Goal: Check status: Check status

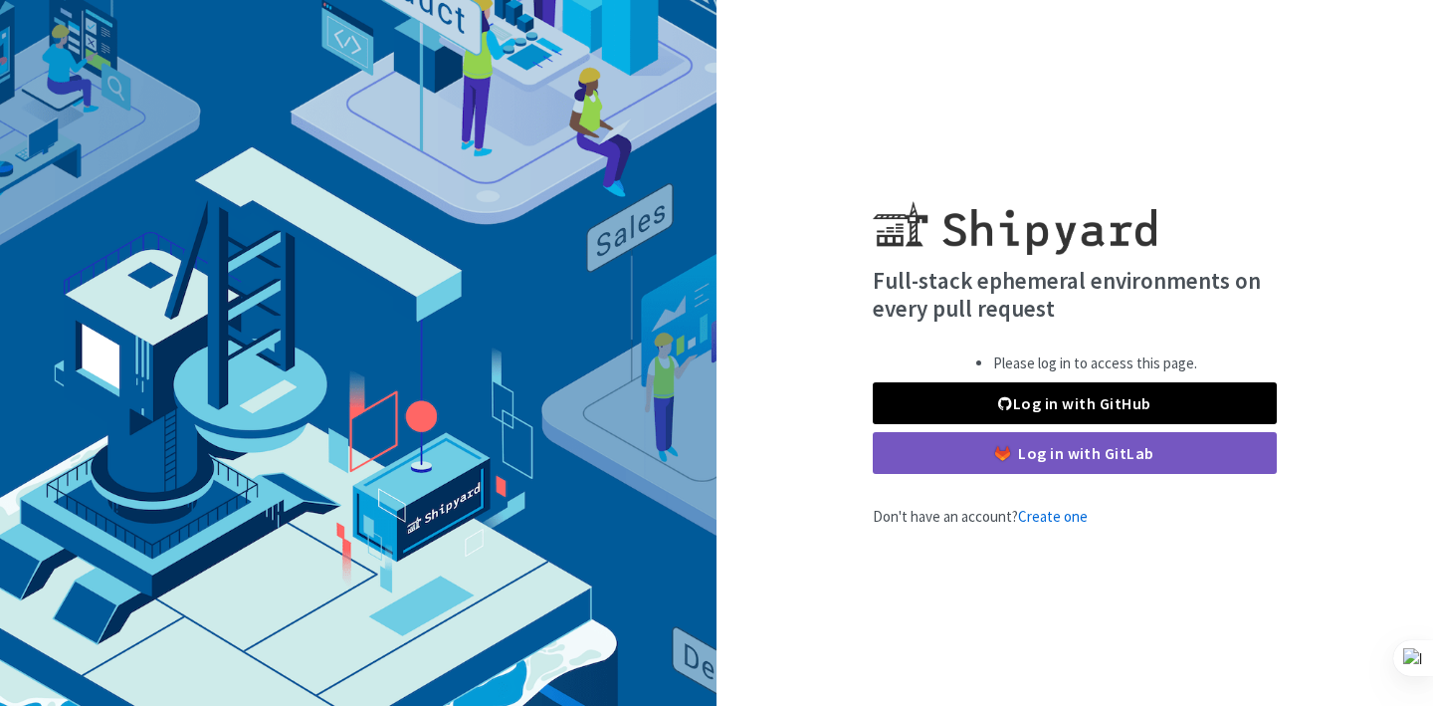
click at [1034, 389] on link "Log in with GitHub" at bounding box center [1075, 403] width 404 height 42
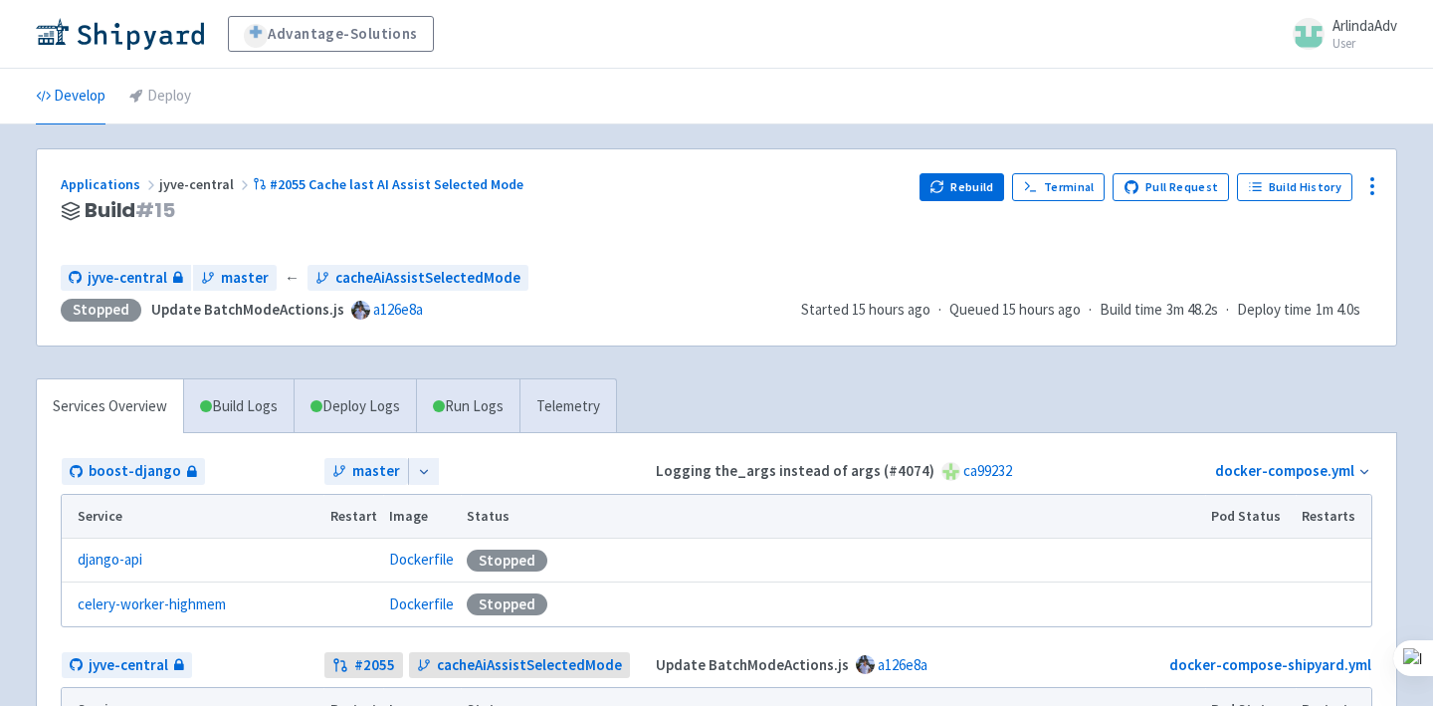
click at [955, 201] on div "Rebuild Terminal Pull Request Build History" at bounding box center [1146, 211] width 453 height 76
click at [963, 185] on button "Rebuild" at bounding box center [963, 187] width 86 height 28
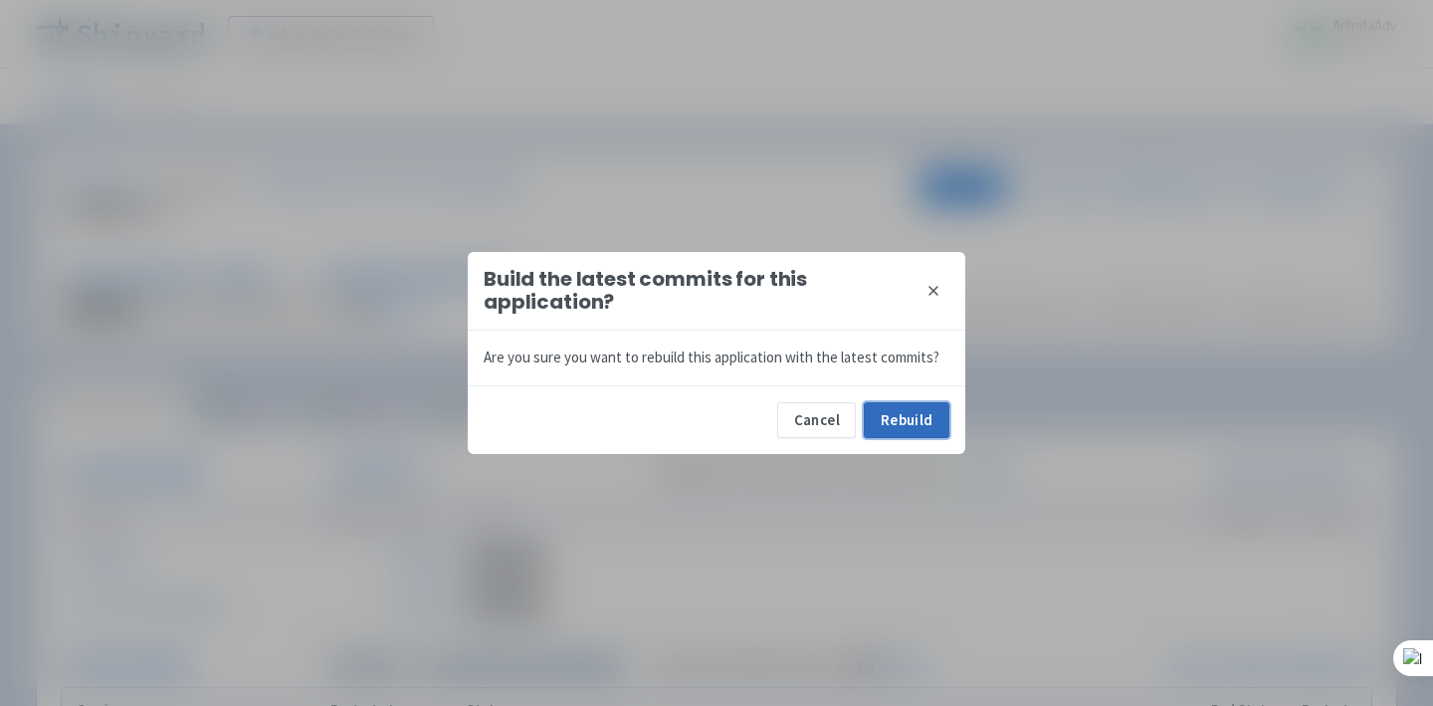
click at [893, 429] on button "Rebuild" at bounding box center [907, 420] width 86 height 36
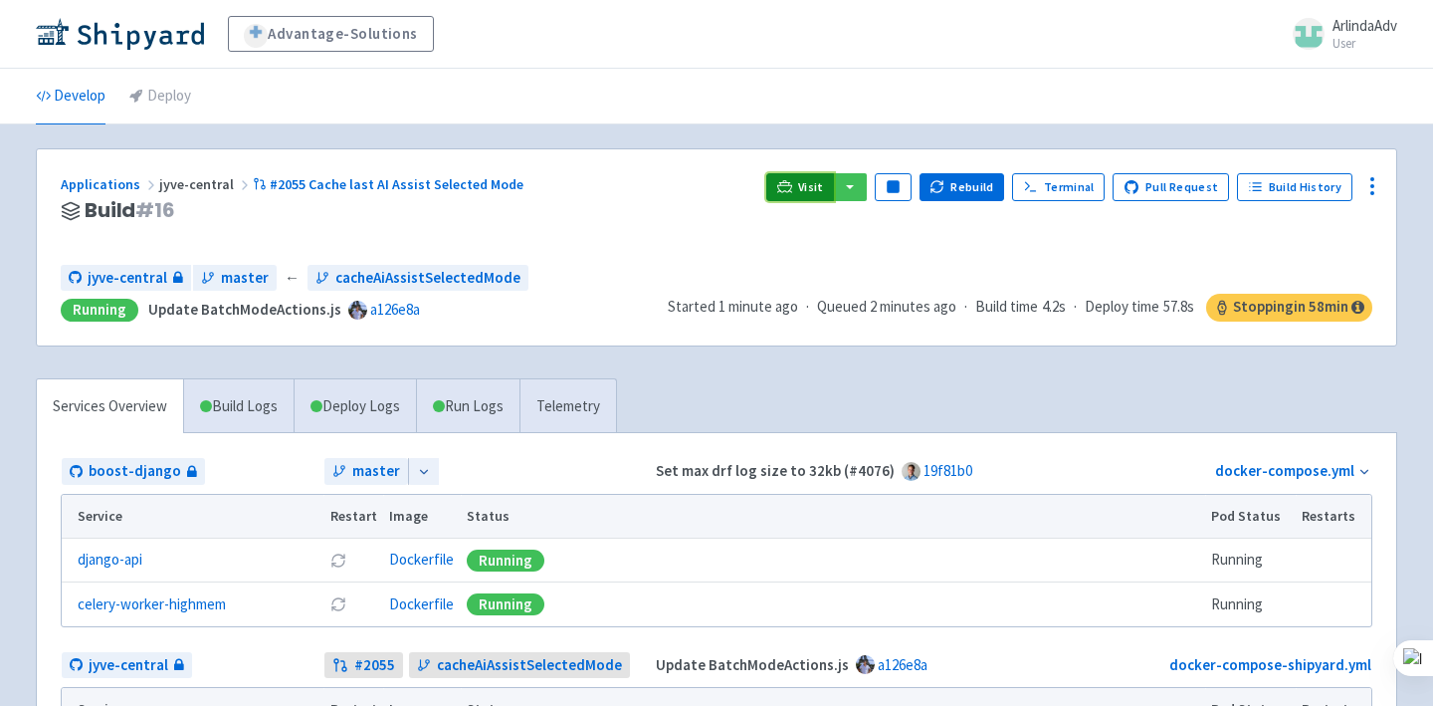
click at [792, 187] on icon at bounding box center [784, 186] width 15 height 15
click at [792, 192] on icon at bounding box center [784, 186] width 15 height 15
click at [812, 190] on span "Visit" at bounding box center [811, 187] width 26 height 16
click at [816, 183] on span "Visit" at bounding box center [811, 187] width 26 height 16
click at [817, 181] on span "Visit" at bounding box center [811, 187] width 26 height 16
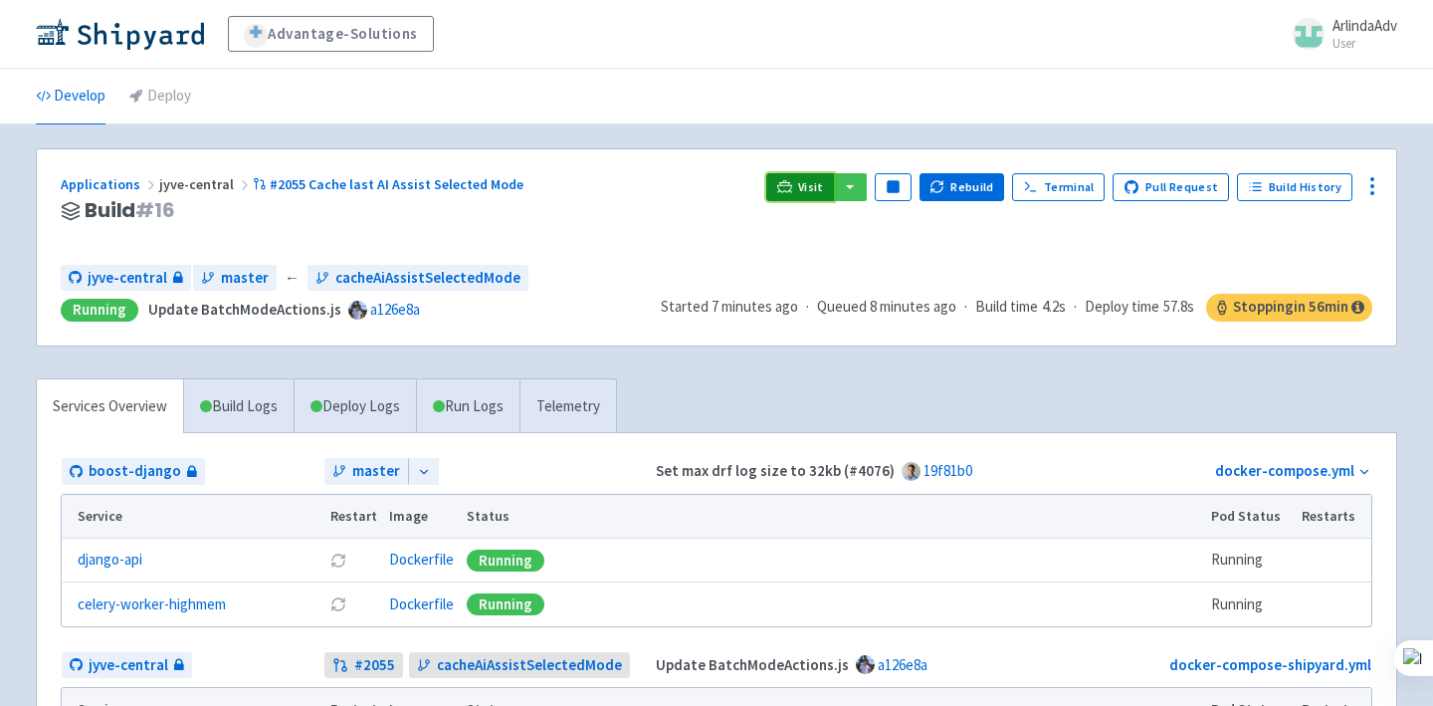
click at [791, 191] on icon at bounding box center [784, 186] width 15 height 15
click at [792, 185] on icon at bounding box center [784, 186] width 15 height 15
click at [816, 187] on span "Visit" at bounding box center [811, 187] width 26 height 16
